Goal: Task Accomplishment & Management: Use online tool/utility

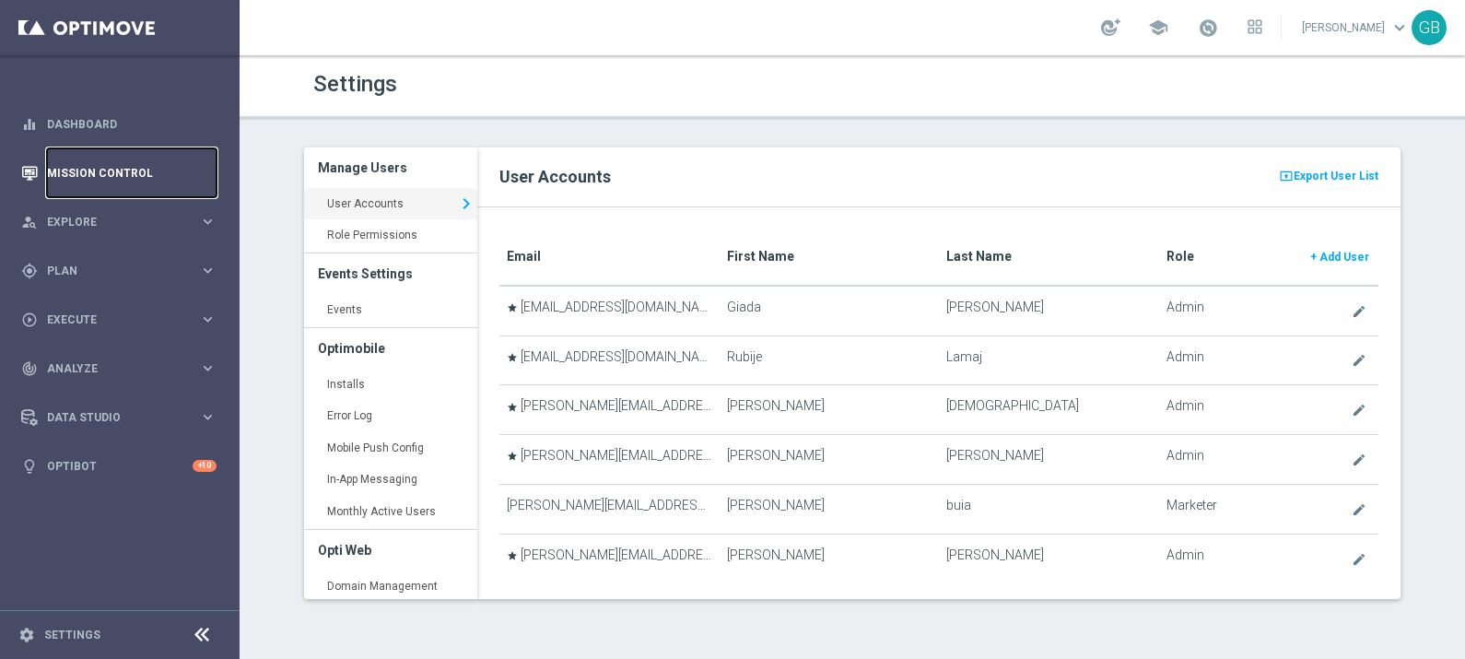
click at [112, 173] on link "Mission Control" at bounding box center [132, 172] width 170 height 49
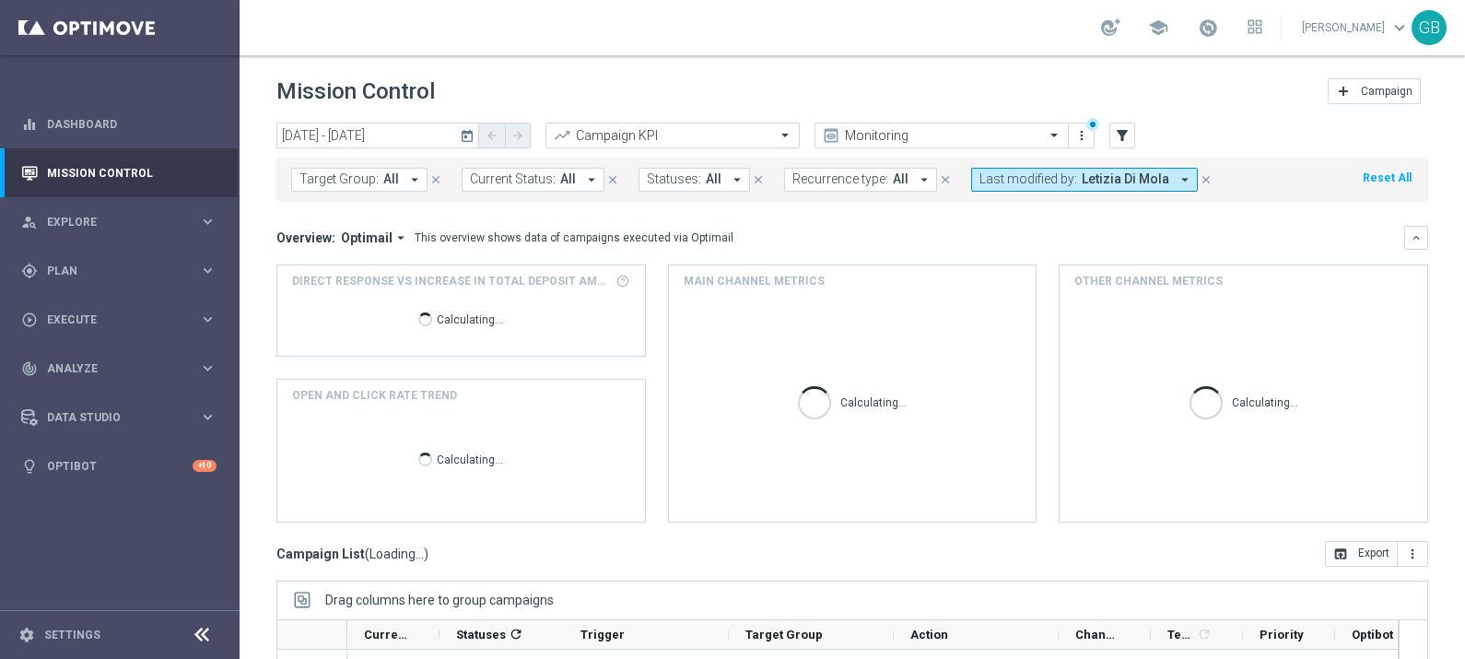
click at [1109, 175] on span "Letizia Di Mola" at bounding box center [1126, 179] width 88 height 16
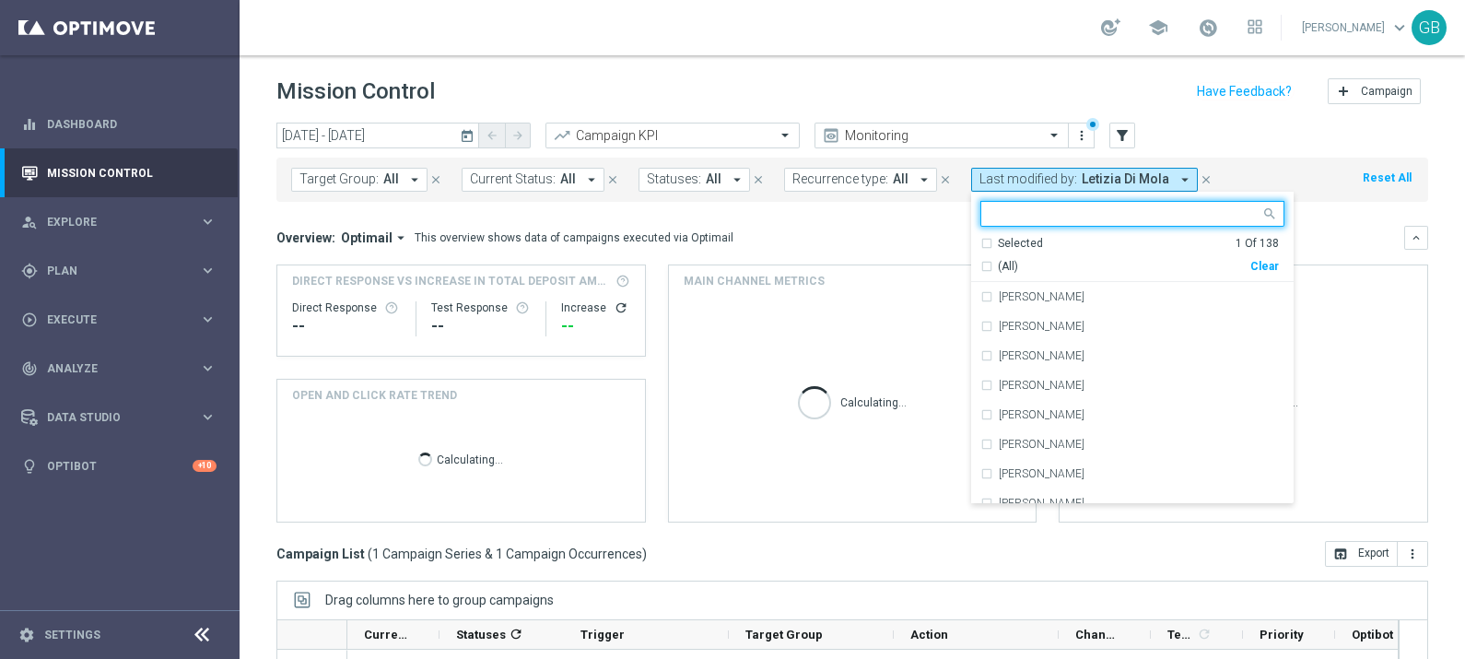
click at [1060, 217] on input "text" at bounding box center [1126, 214] width 270 height 16
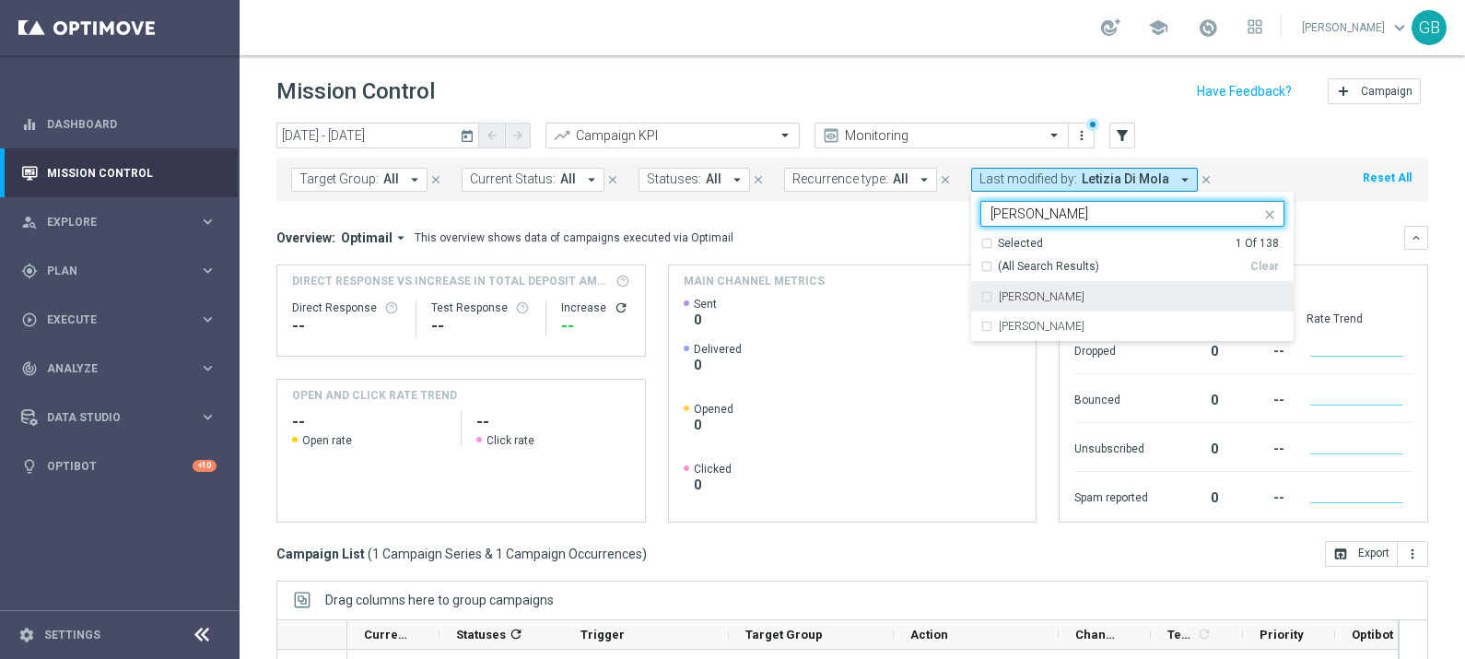
click at [1056, 293] on label "[PERSON_NAME]" at bounding box center [1042, 296] width 86 height 11
type input "[PERSON_NAME]"
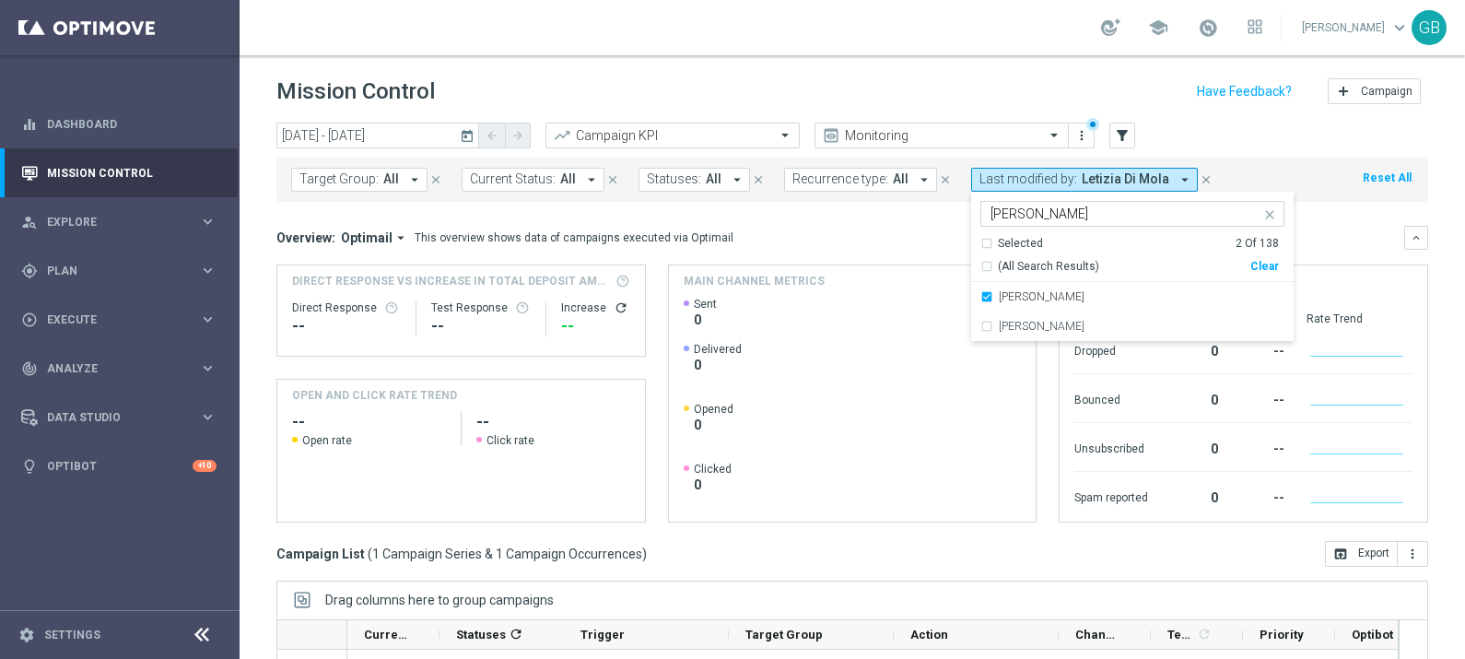
click at [888, 224] on mini-dashboard "Overview: Optimail arrow_drop_down This overview shows data of campaigns execut…" at bounding box center [853, 371] width 1152 height 339
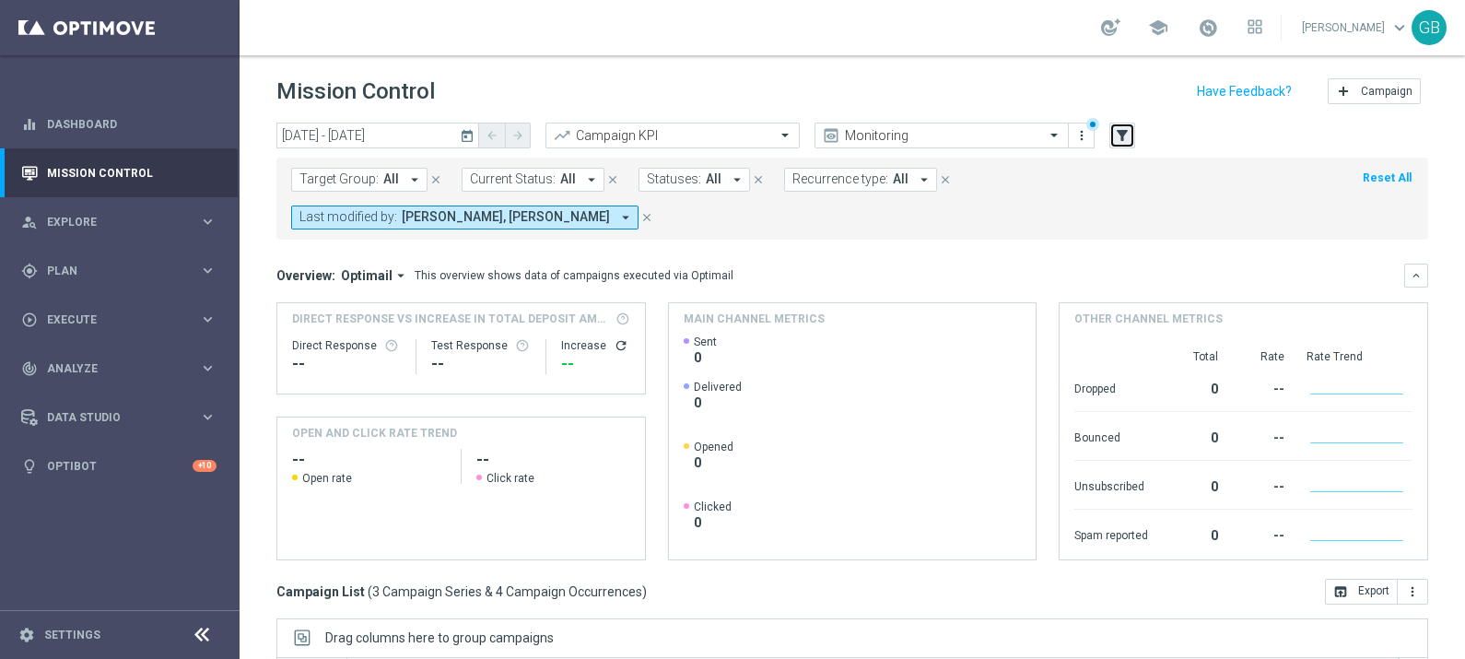
click at [1129, 134] on icon "filter_alt" at bounding box center [1122, 135] width 17 height 17
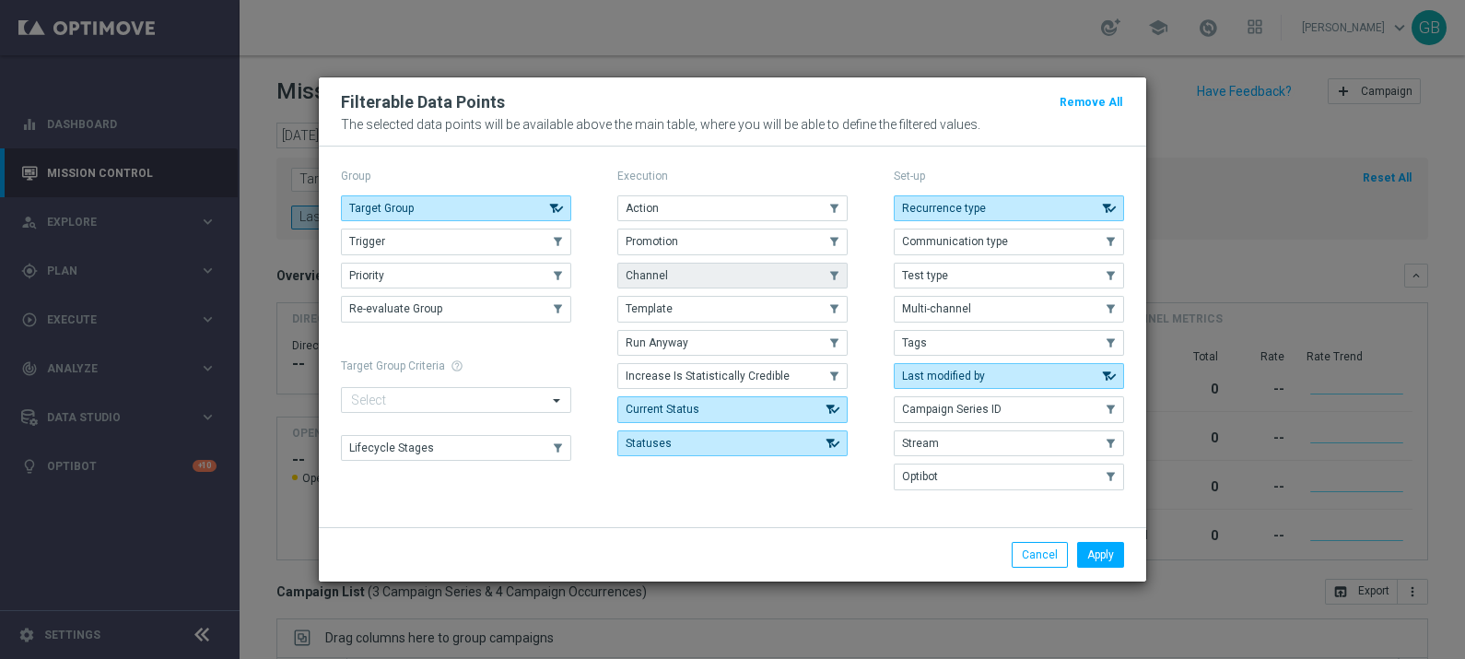
click at [806, 283] on button "Channel" at bounding box center [733, 276] width 230 height 26
click at [1110, 546] on button "Apply" at bounding box center [1100, 555] width 47 height 26
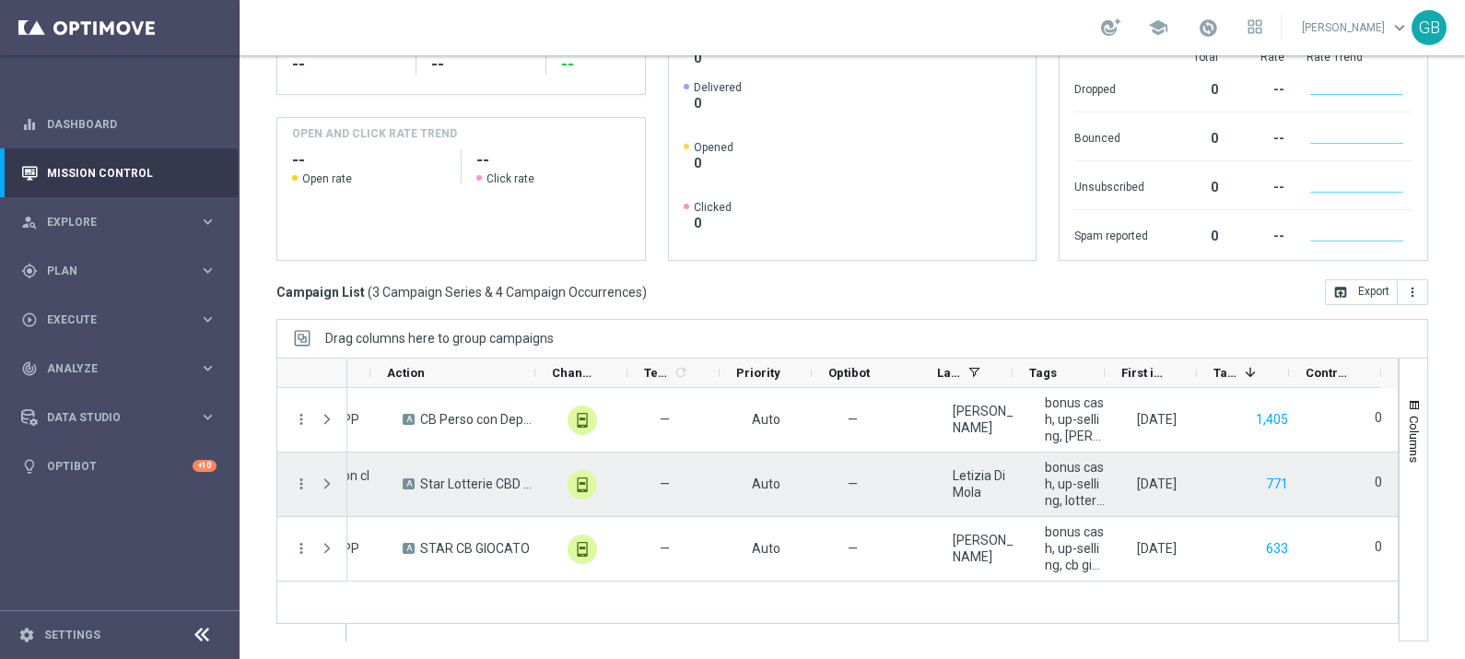
scroll to position [0, 522]
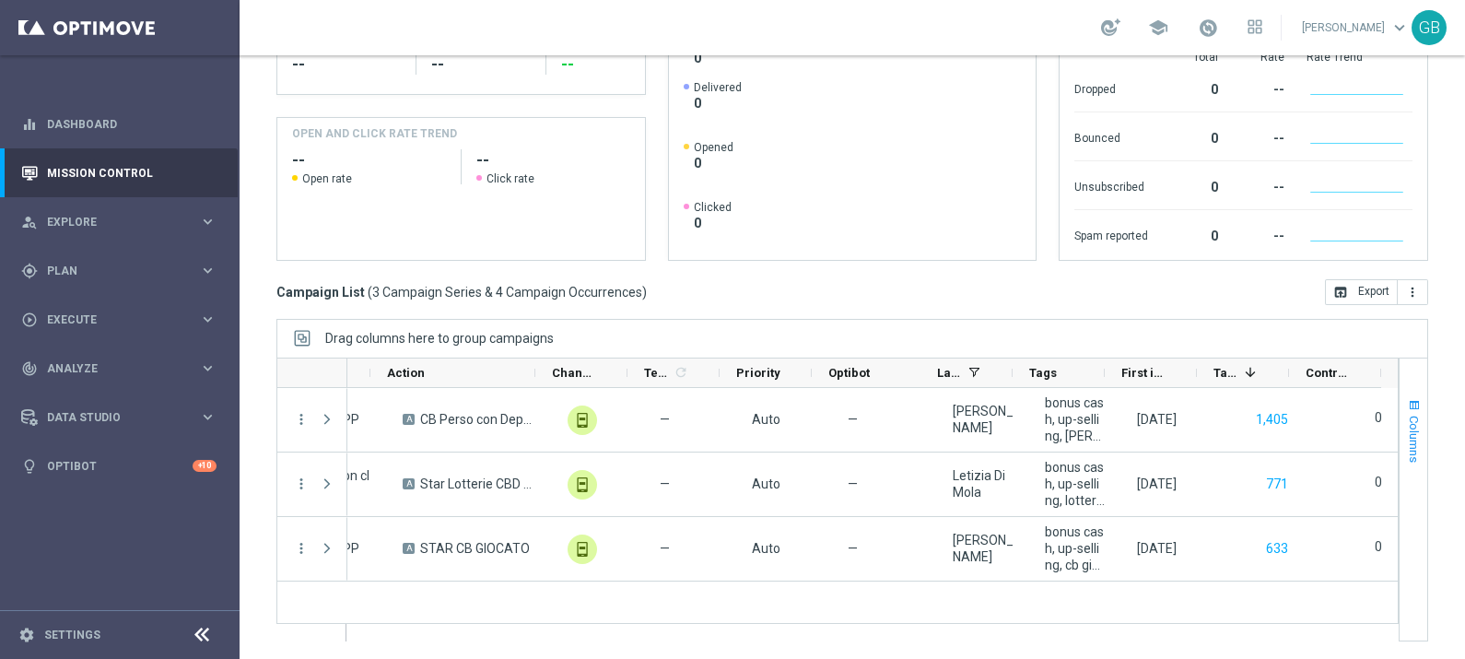
click at [1407, 448] on span "Columns" at bounding box center [1414, 439] width 15 height 47
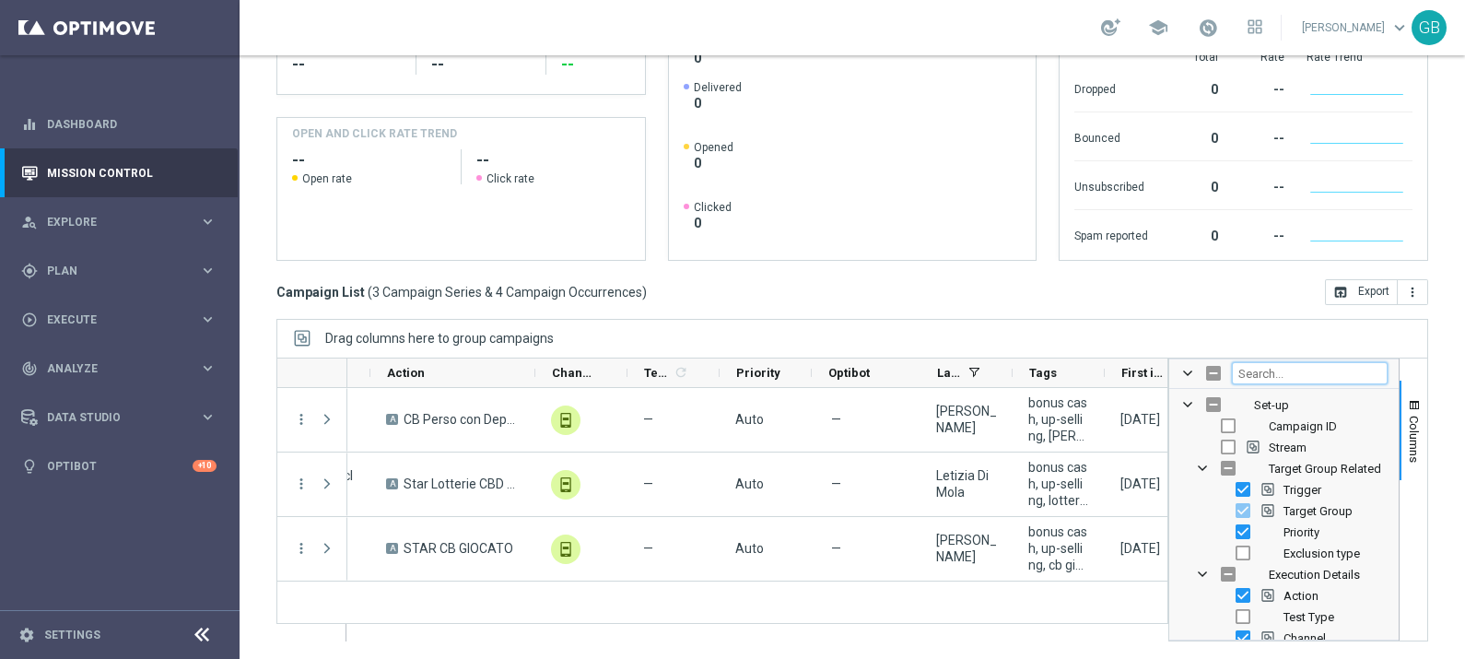
click at [1295, 377] on input "Filter Columns Input" at bounding box center [1310, 373] width 156 height 22
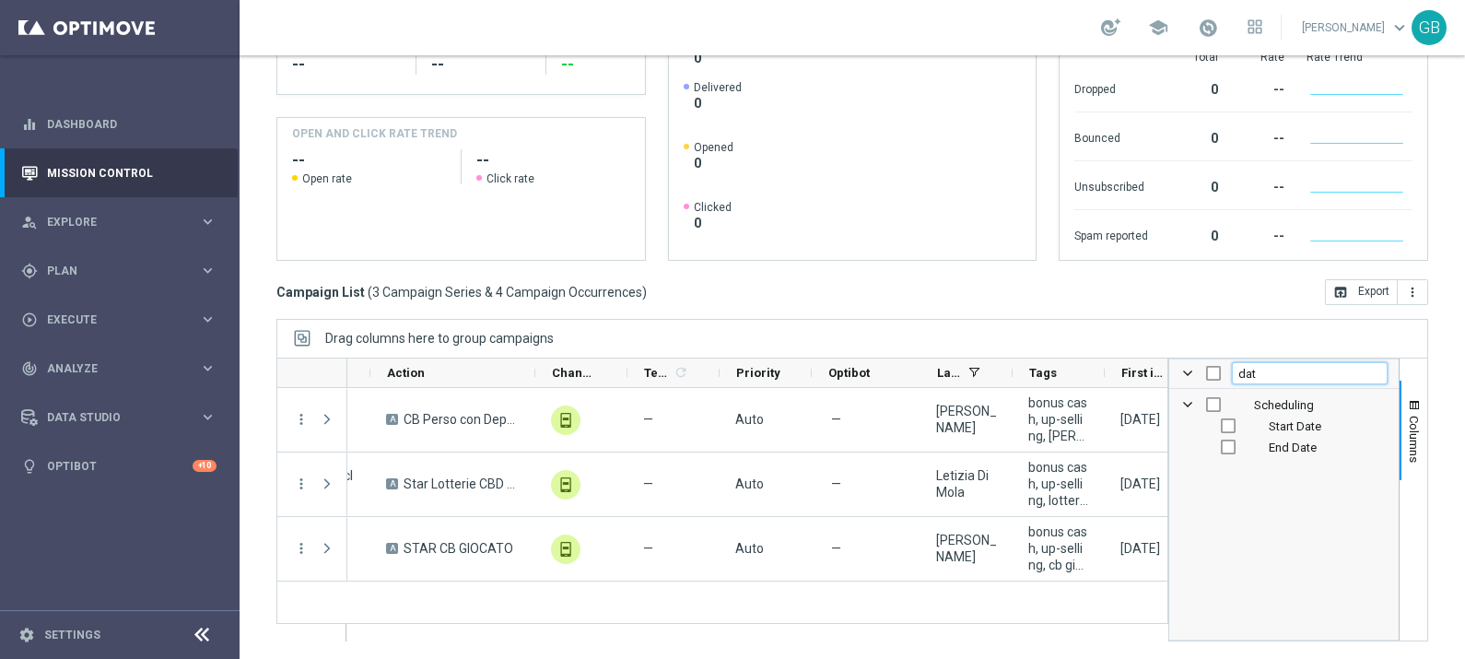
type input "dat"
click at [1234, 427] on div "Start Date" at bounding box center [1297, 426] width 182 height 21
click at [1221, 423] on input "Press SPACE to toggle visibility (hidden)" at bounding box center [1228, 425] width 15 height 15
checkbox input "true"
checkbox input "false"
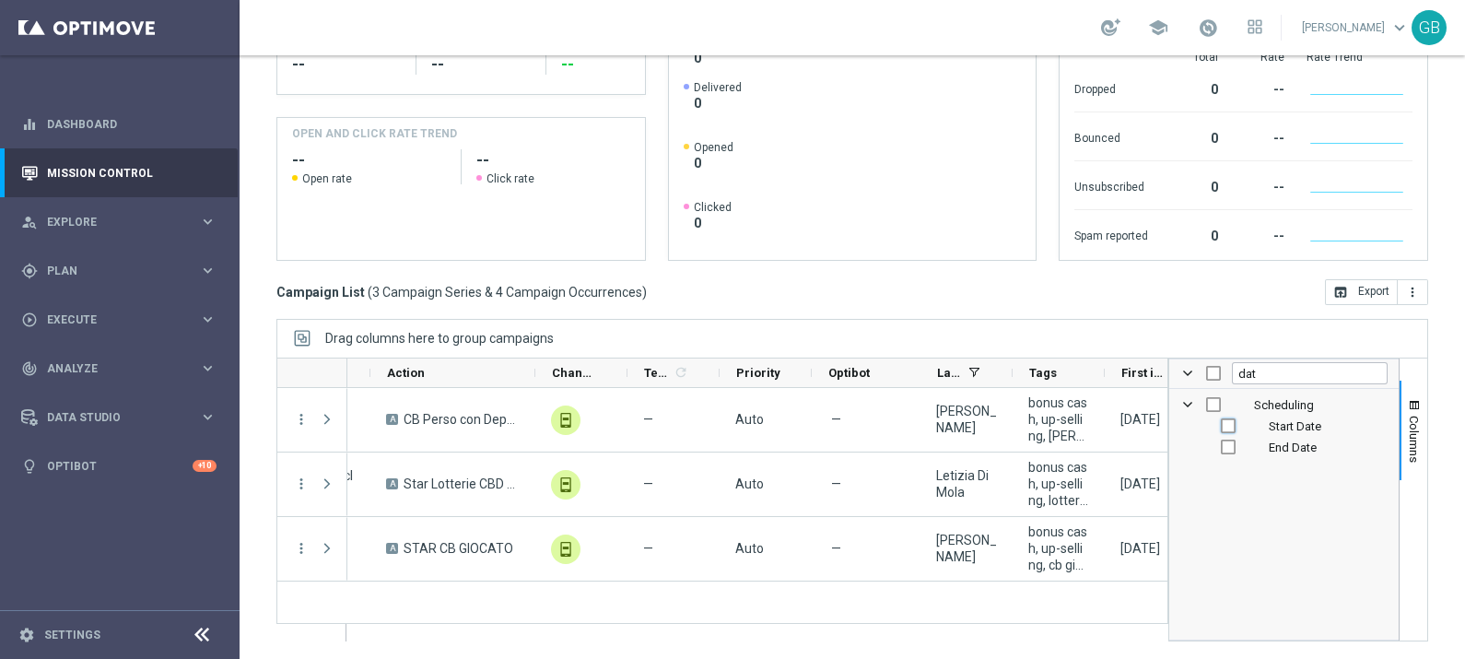
checkbox input "false"
click at [1407, 430] on span "Columns" at bounding box center [1414, 439] width 15 height 47
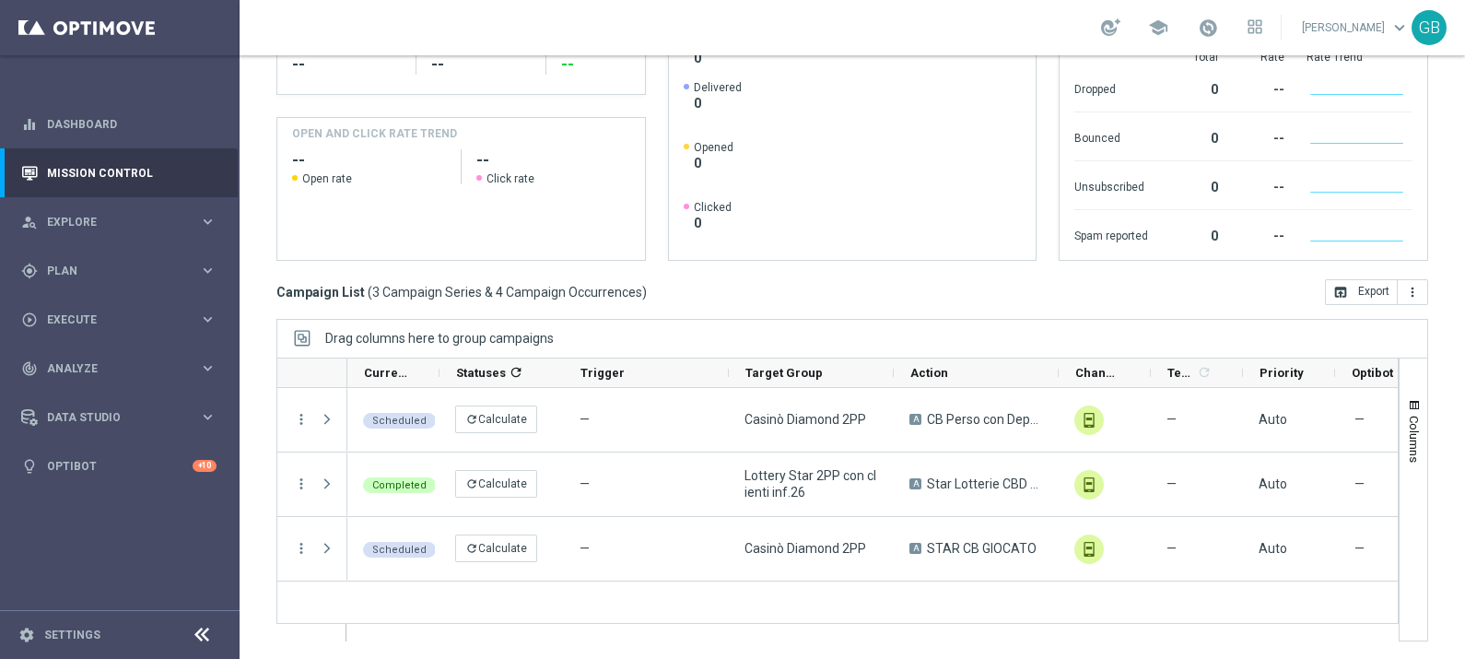
scroll to position [0, 0]
